Goal: Information Seeking & Learning: Learn about a topic

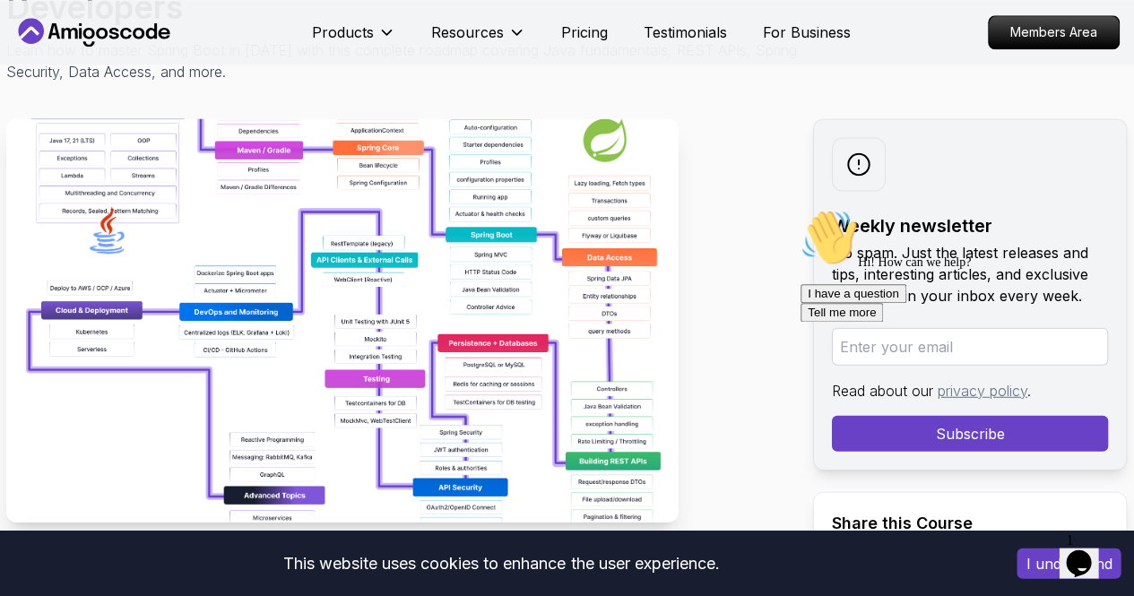
scroll to position [247, 0]
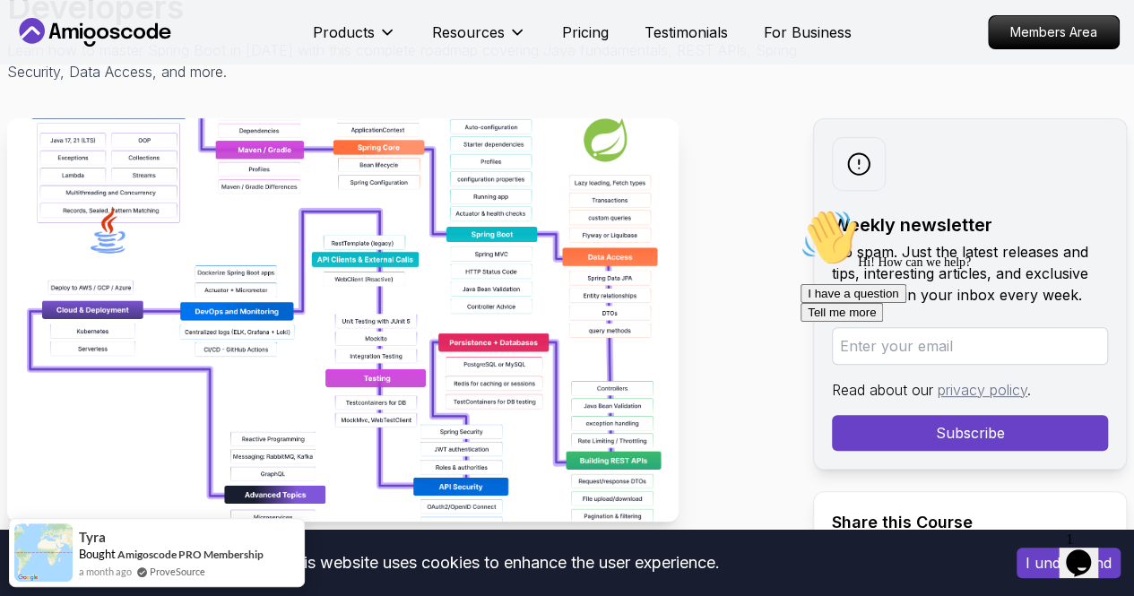
click at [1093, 554] on div "Opens Chat This icon Opens the chat window." at bounding box center [1078, 563] width 29 height 29
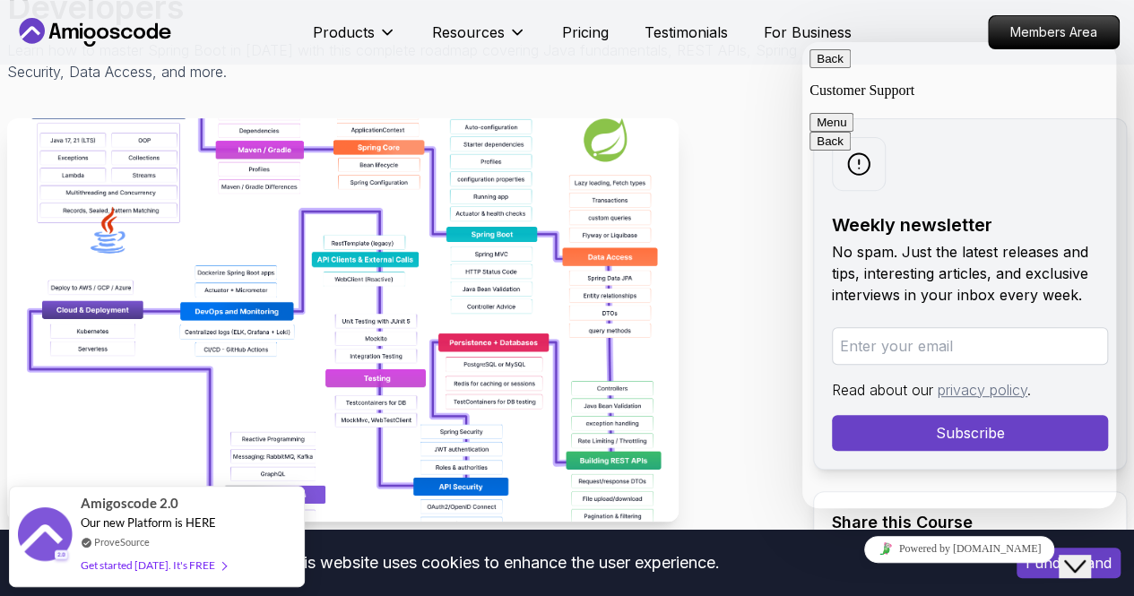
click at [834, 68] on button "Back" at bounding box center [829, 58] width 41 height 19
click at [728, 78] on p "Learn how to master Spring Boot in [DATE] with this complete roadmap covering J…" at bounding box center [408, 60] width 803 height 43
click at [1078, 564] on button "Close Chat This icon closes the chat window." at bounding box center [1075, 566] width 32 height 23
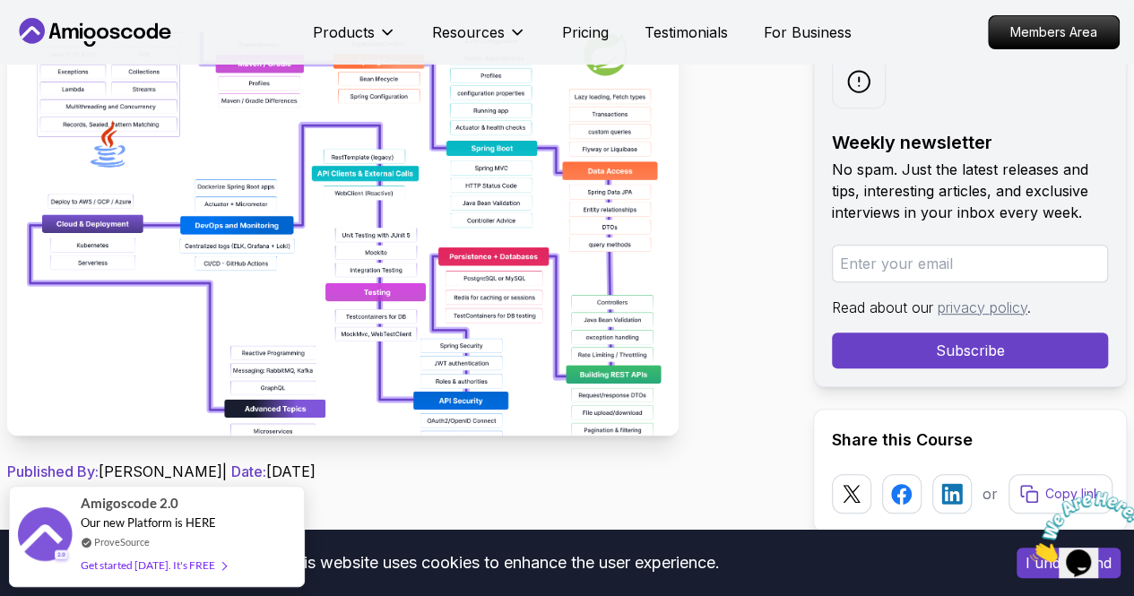
scroll to position [334, 0]
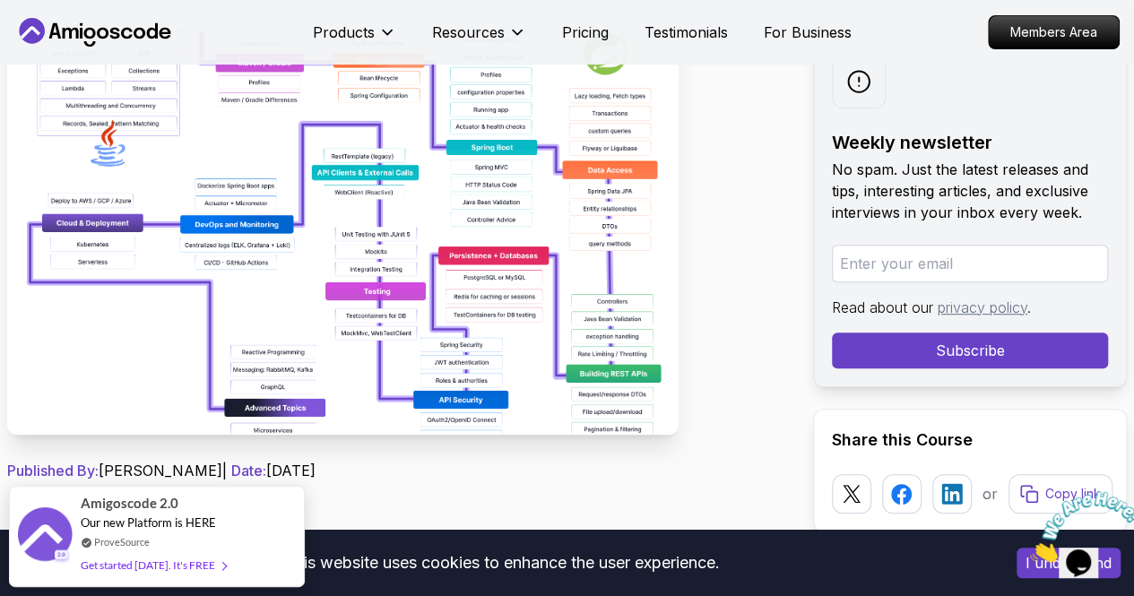
click at [496, 381] on img at bounding box center [342, 232] width 671 height 403
click at [502, 270] on img at bounding box center [342, 232] width 671 height 403
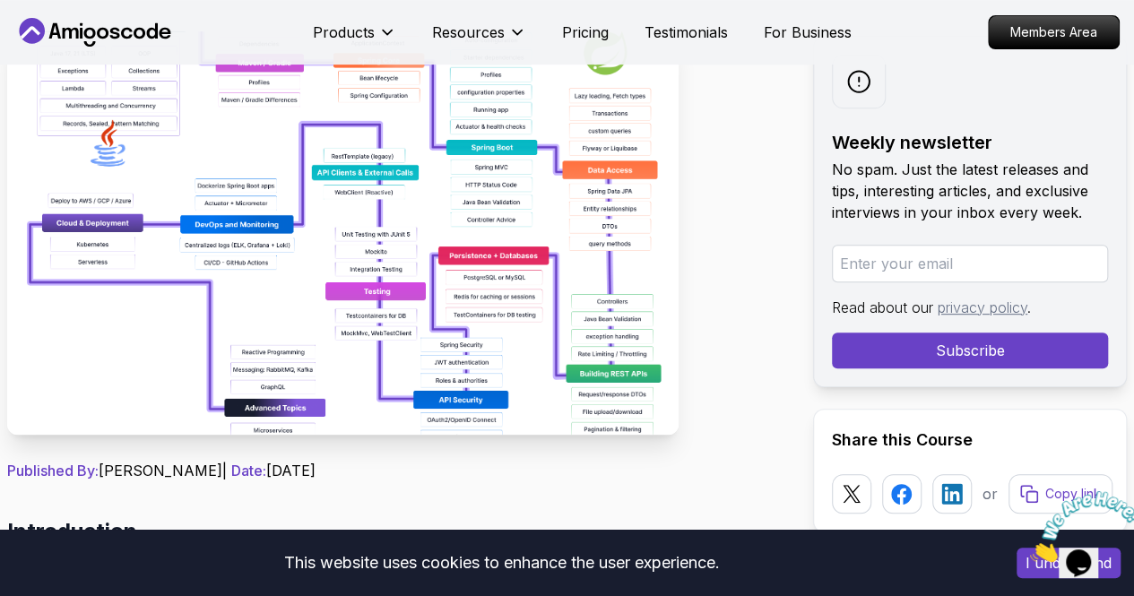
click at [502, 270] on img at bounding box center [342, 232] width 671 height 403
